Goal: Information Seeking & Learning: Learn about a topic

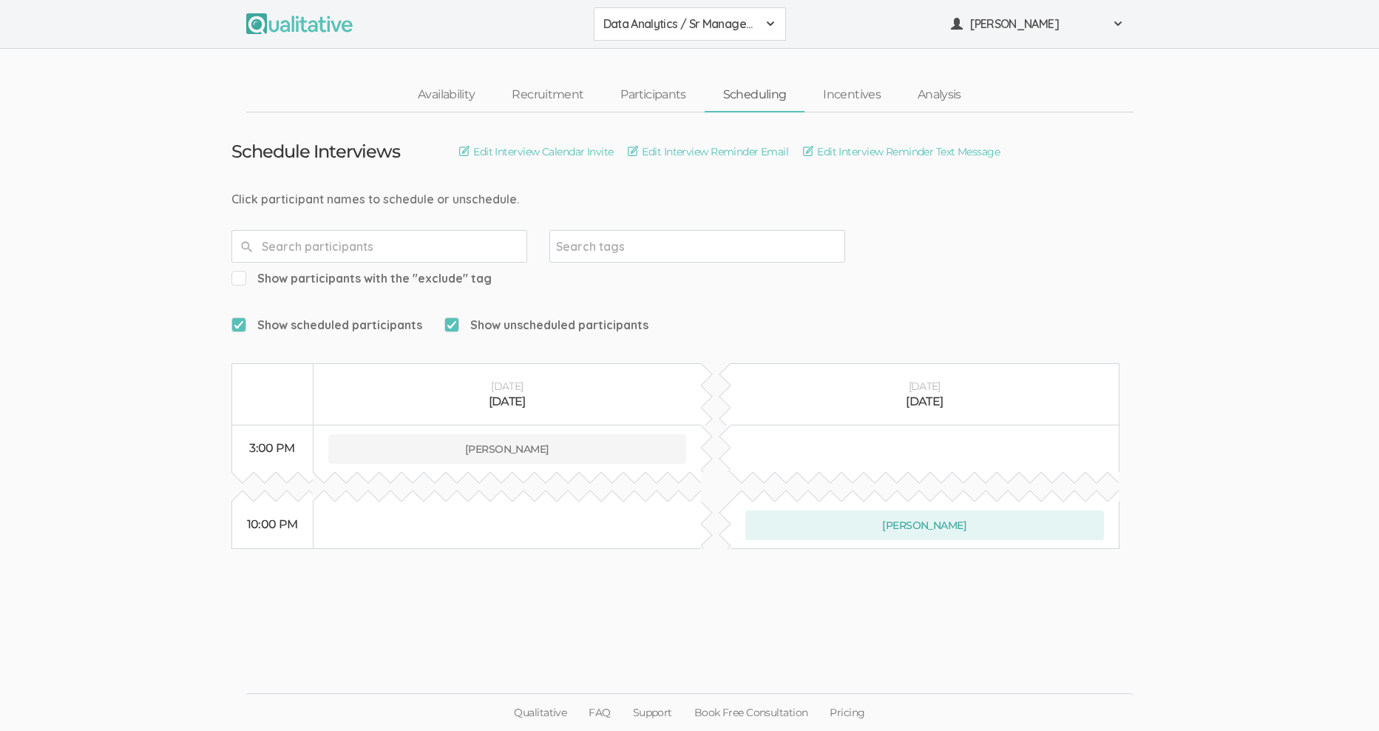
click at [762, 25] on div "Data Analytics / Sr Management" at bounding box center [689, 24] width 173 height 17
click at [730, 58] on span "Data Analytics / Accounting" at bounding box center [689, 56] width 173 height 17
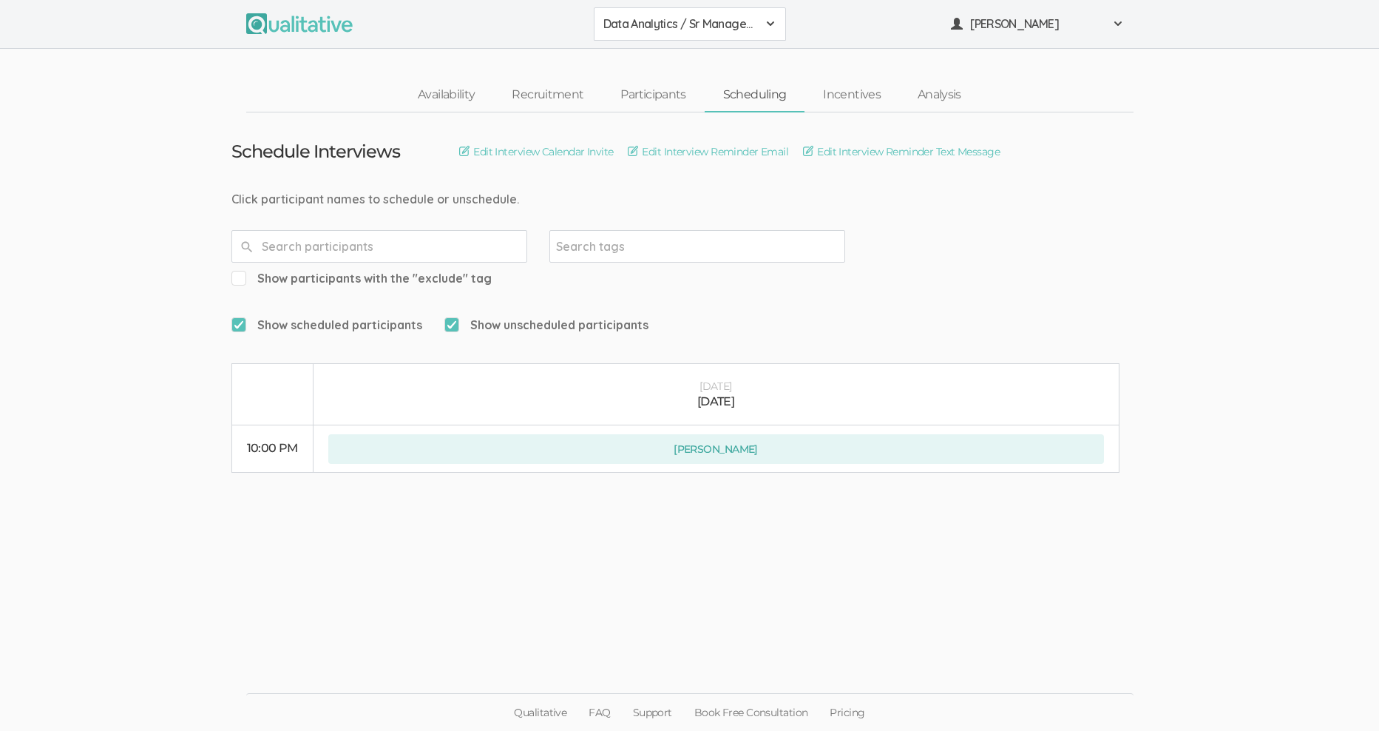
click at [780, 23] on button "Data Analytics / Sr Management" at bounding box center [690, 23] width 192 height 33
click at [741, 53] on span "Data Analytics / Accounting" at bounding box center [689, 56] width 173 height 17
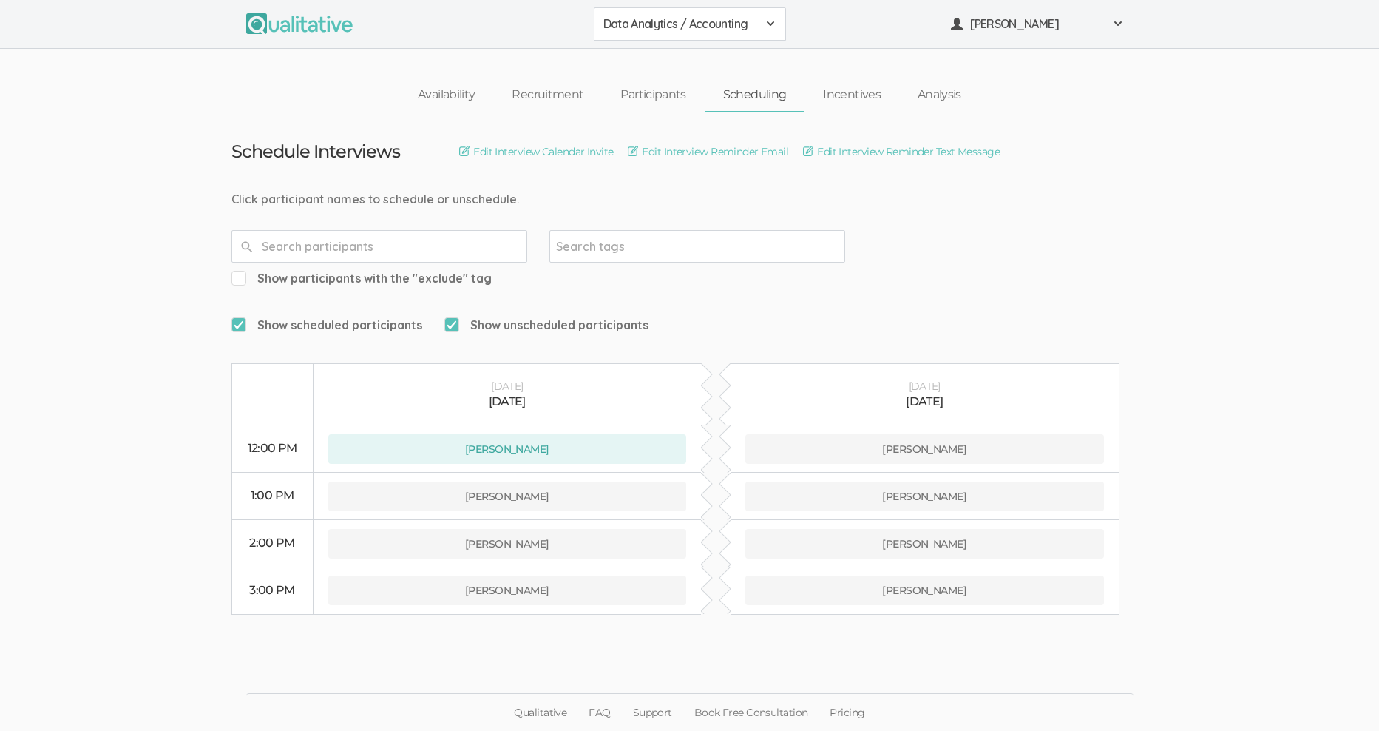
click at [765, 21] on span at bounding box center [771, 24] width 12 height 12
click at [1029, 94] on nav "Availability Recruitment Participants Scheduling Incentives Analysis" at bounding box center [689, 95] width 887 height 34
click at [959, 95] on link "Analysis" at bounding box center [939, 95] width 81 height 32
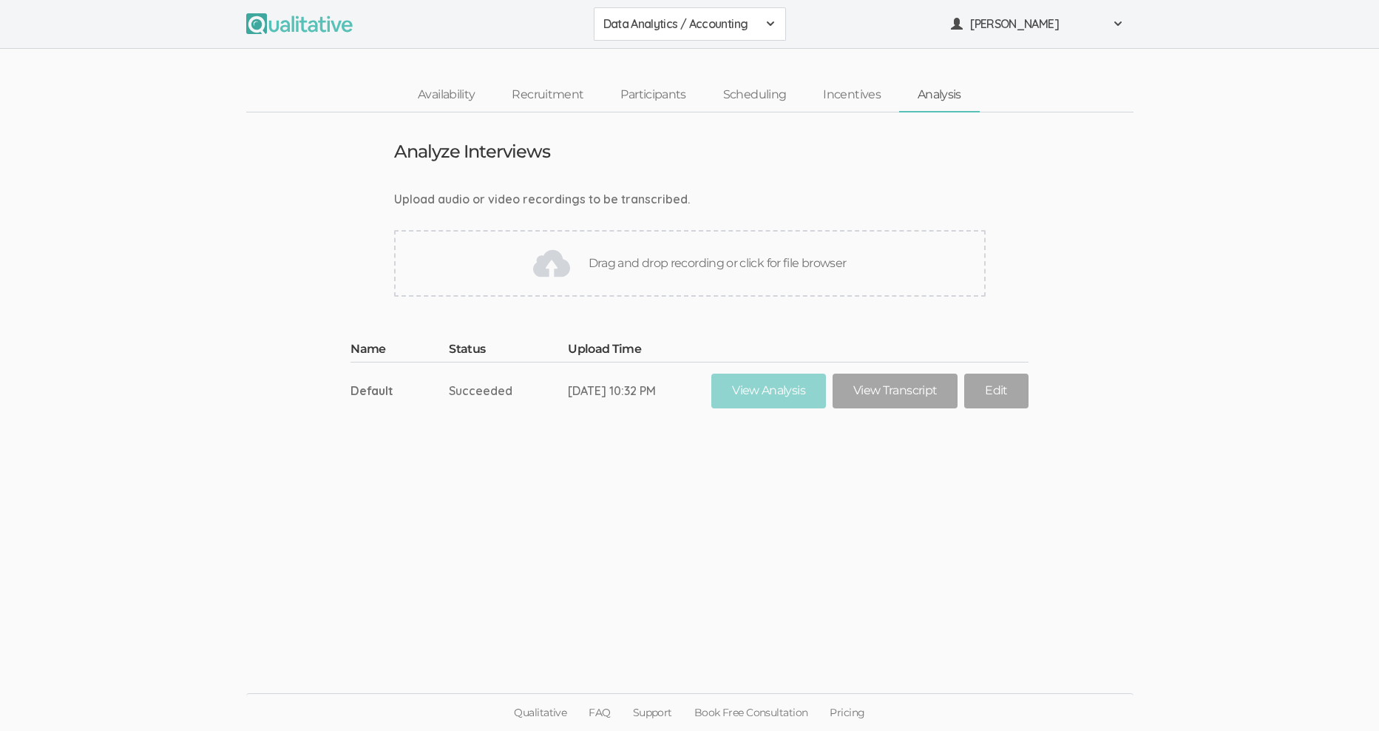
click at [739, 448] on ui-view "Analyze Interviews Upload audio or video recordings to be transcribed. Drag and…" at bounding box center [689, 365] width 1379 height 507
click at [911, 390] on link "View Transcript" at bounding box center [895, 390] width 125 height 35
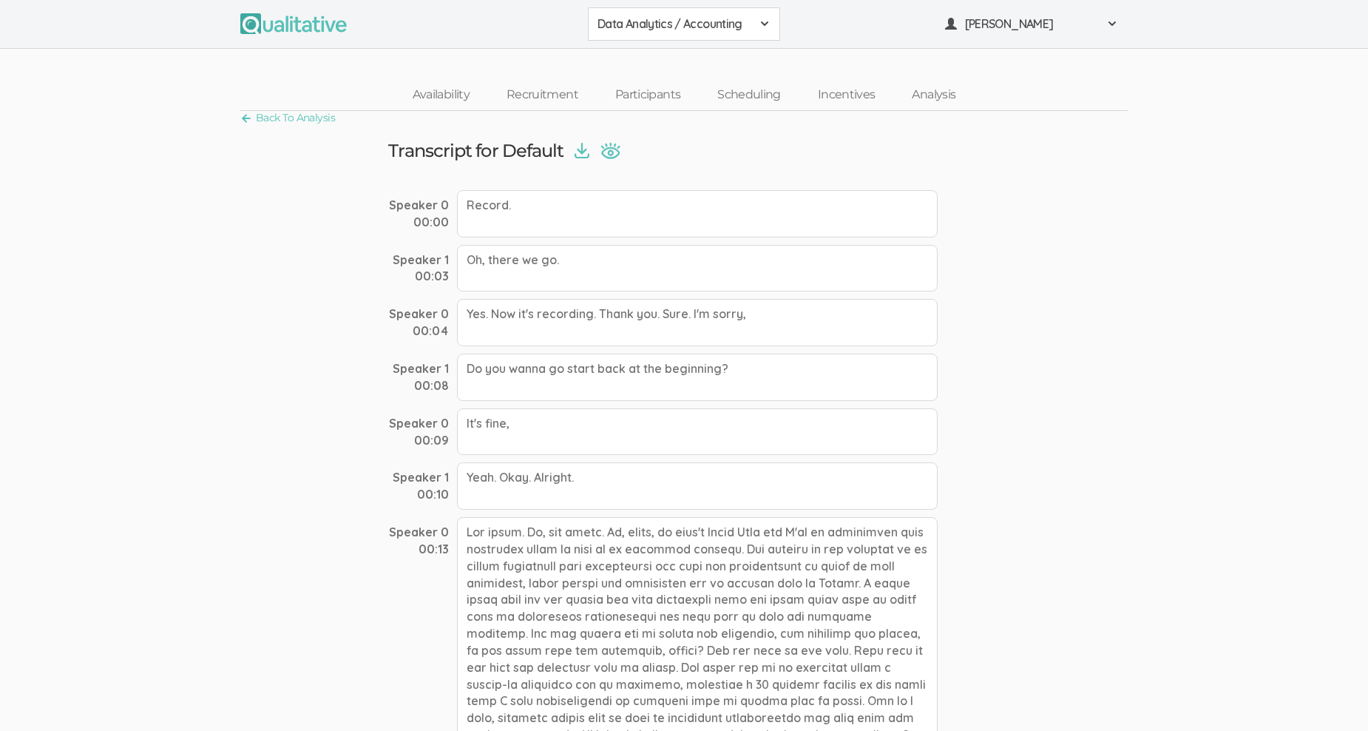
click at [578, 148] on img at bounding box center [582, 151] width 15 height 16
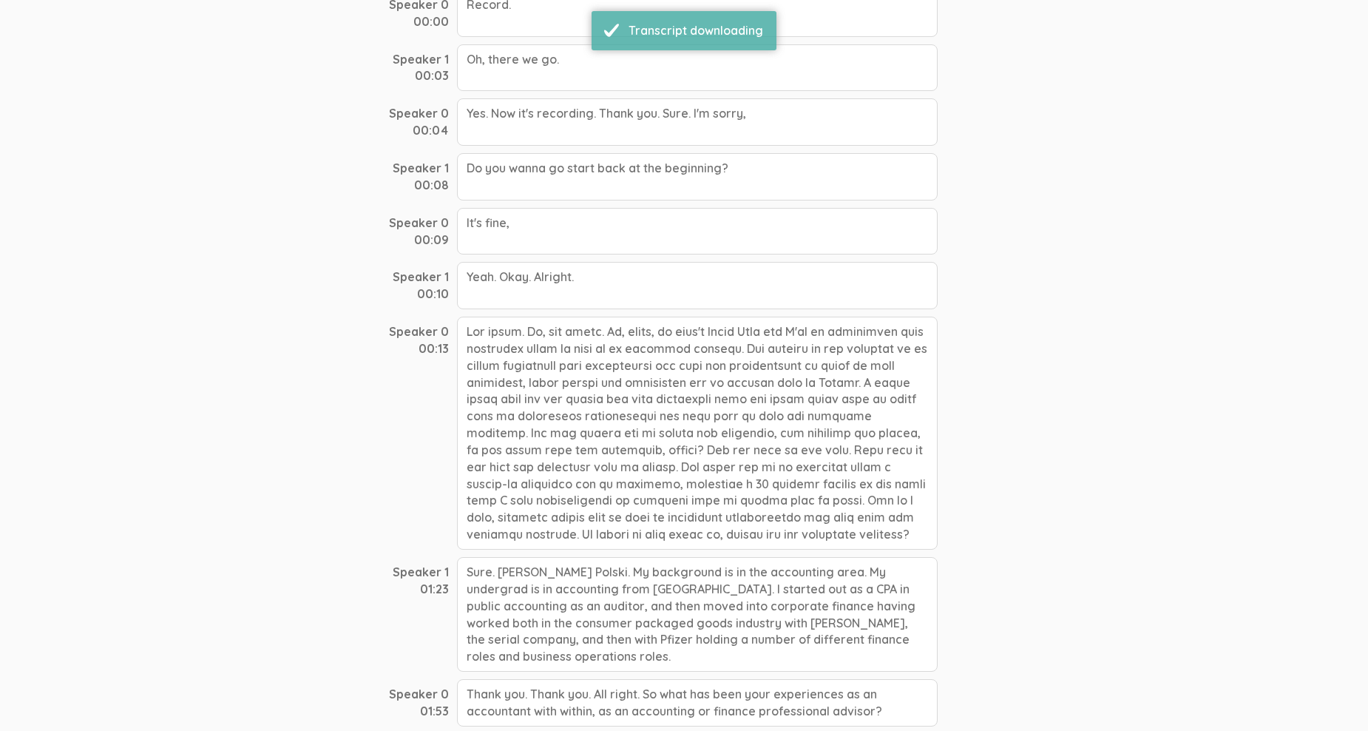
scroll to position [222, 0]
